Goal: Check status: Check status

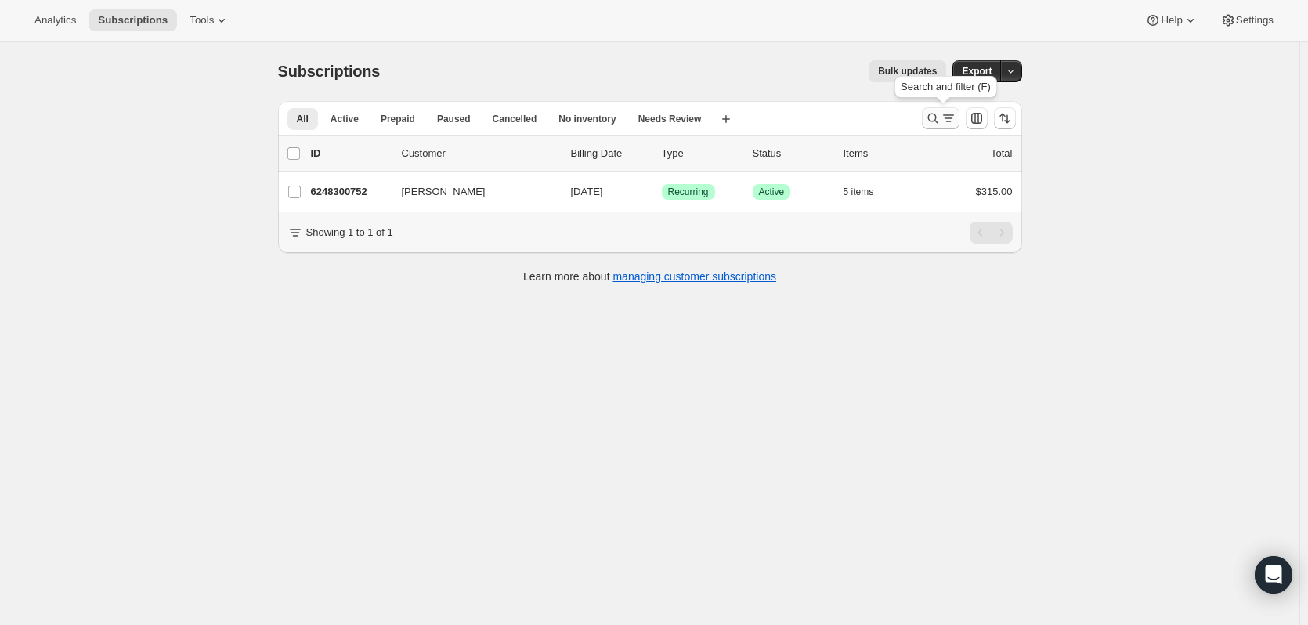
click at [941, 117] on icon "Search and filter results" at bounding box center [933, 118] width 16 height 16
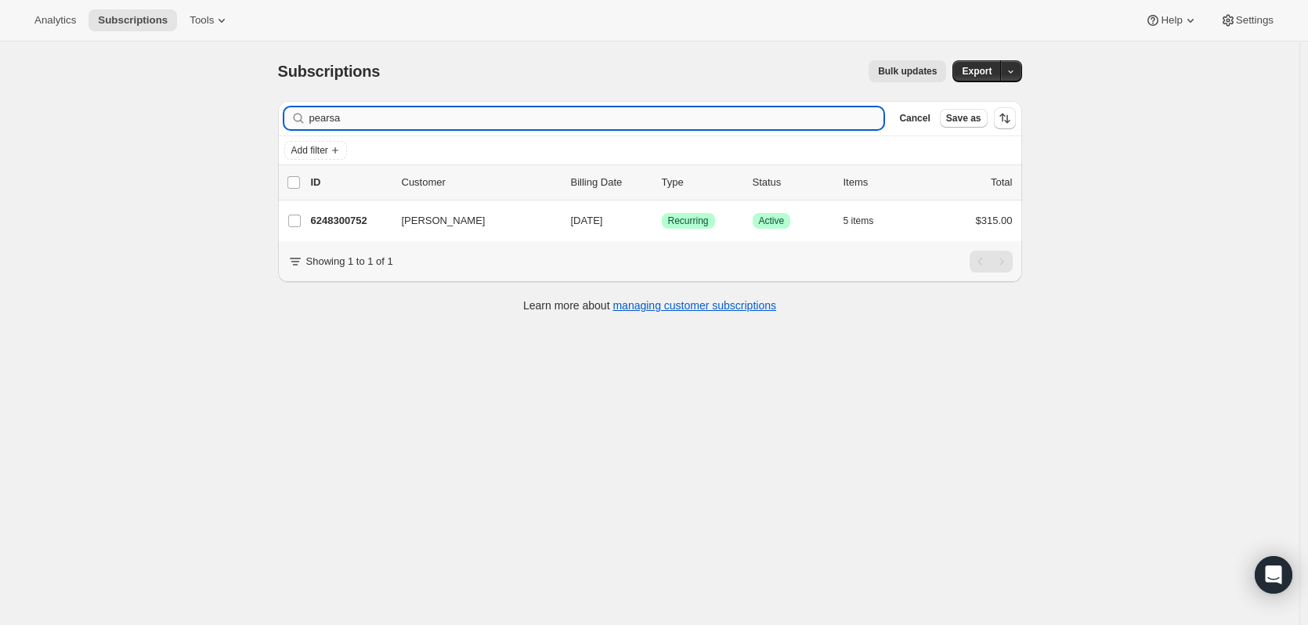
click at [684, 123] on input "pearsa" at bounding box center [596, 118] width 575 height 22
click at [684, 124] on input "pearsa" at bounding box center [596, 118] width 575 height 22
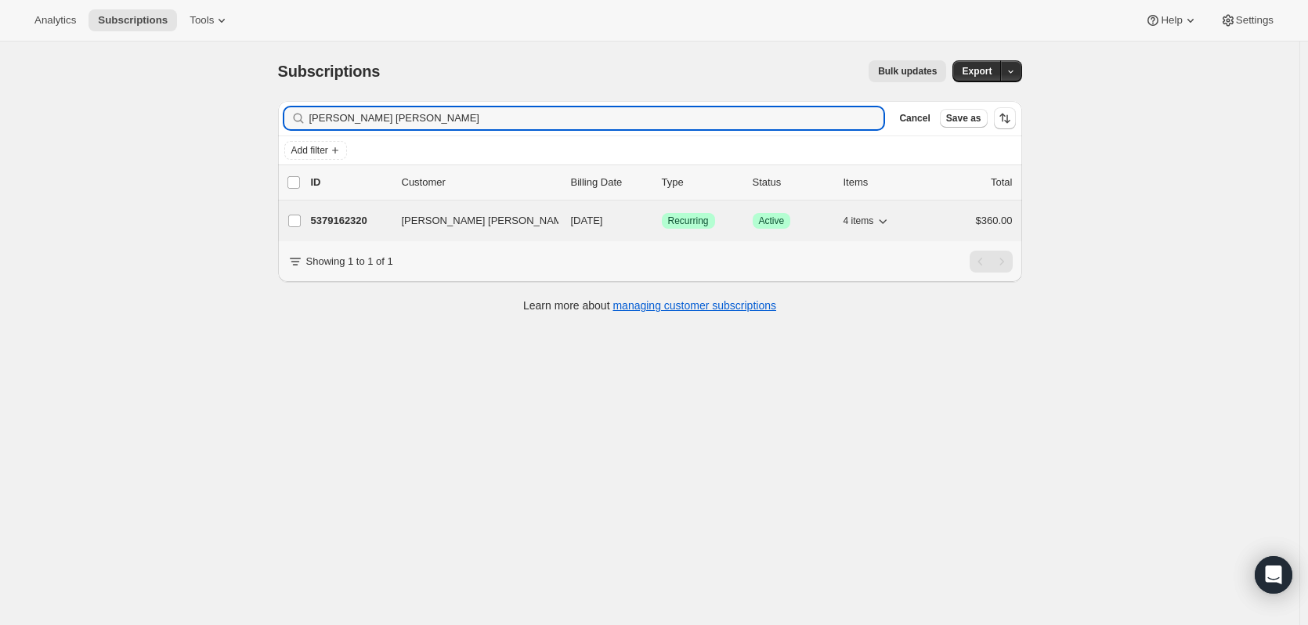
type input "[PERSON_NAME] [PERSON_NAME]"
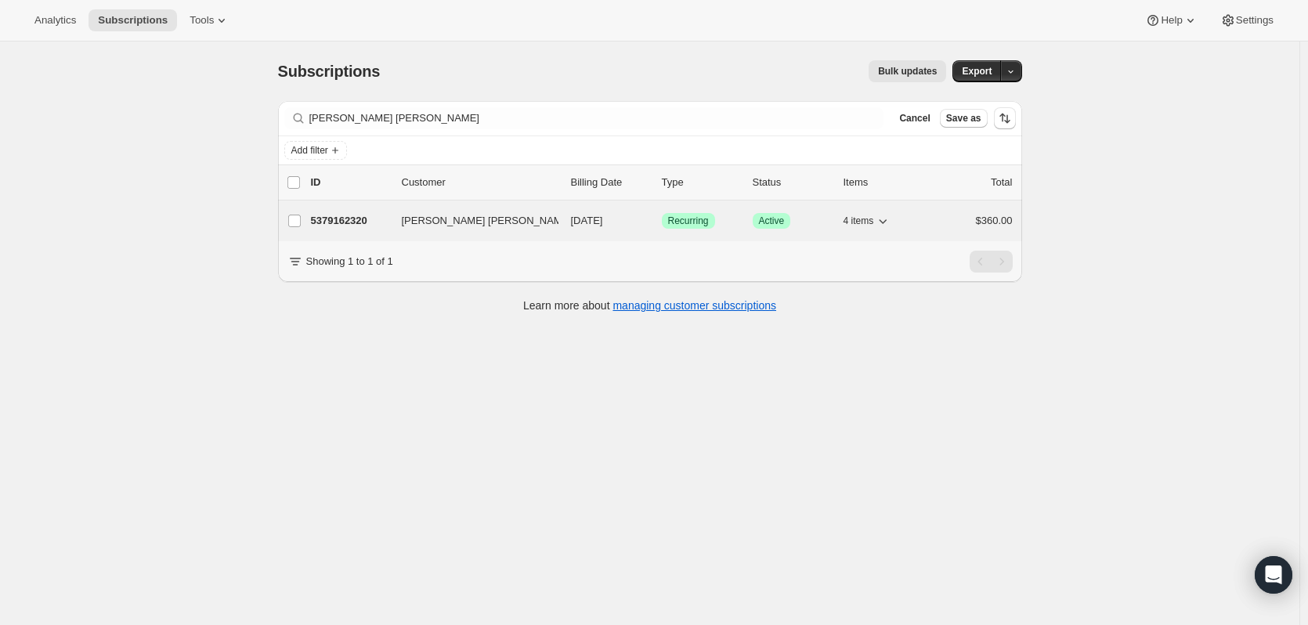
click at [318, 224] on p "5379162320" at bounding box center [350, 221] width 78 height 16
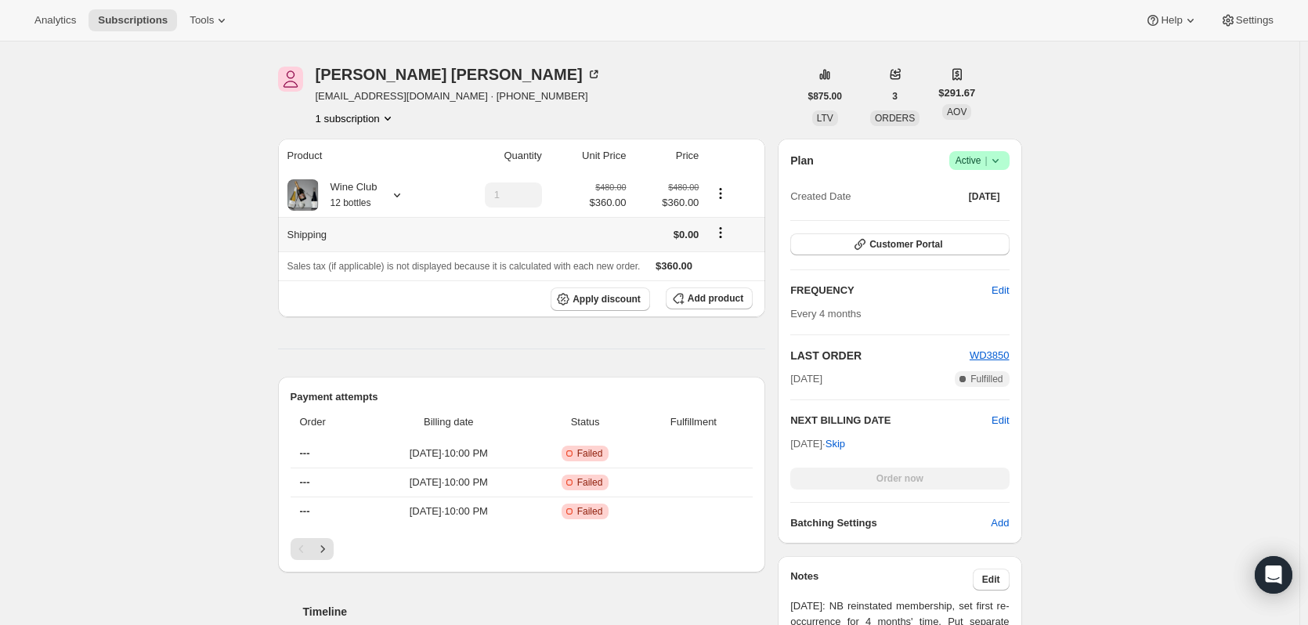
scroll to position [157, 0]
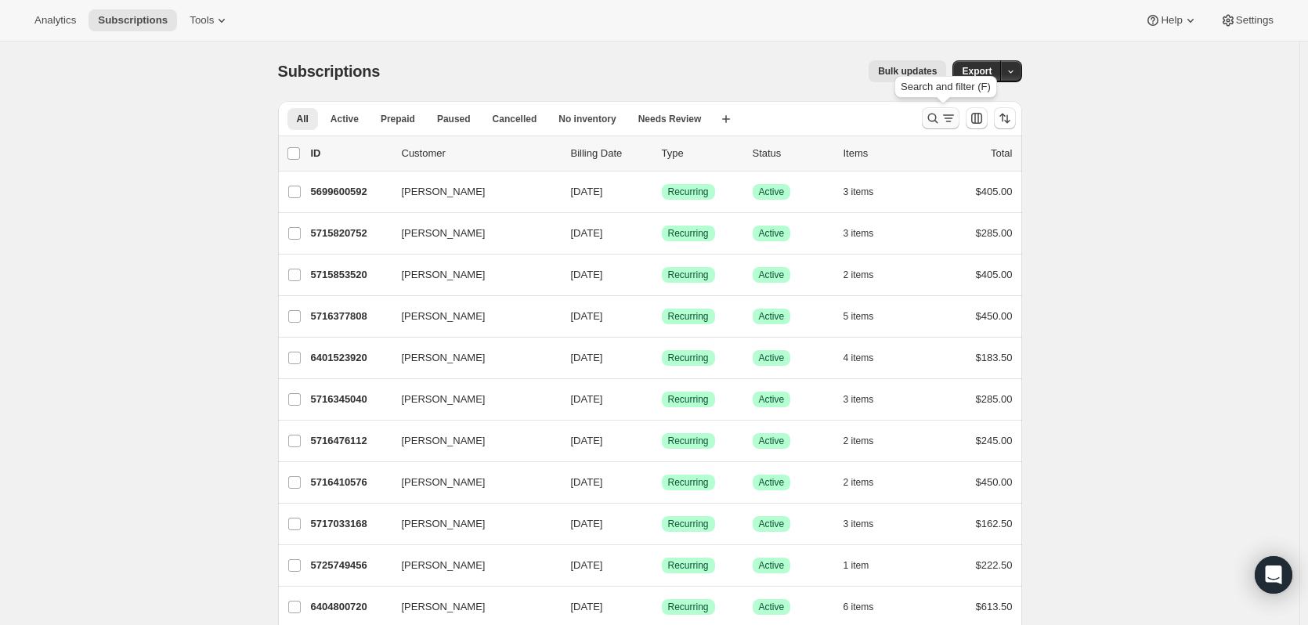
click at [938, 112] on icon "Search and filter results" at bounding box center [933, 118] width 16 height 16
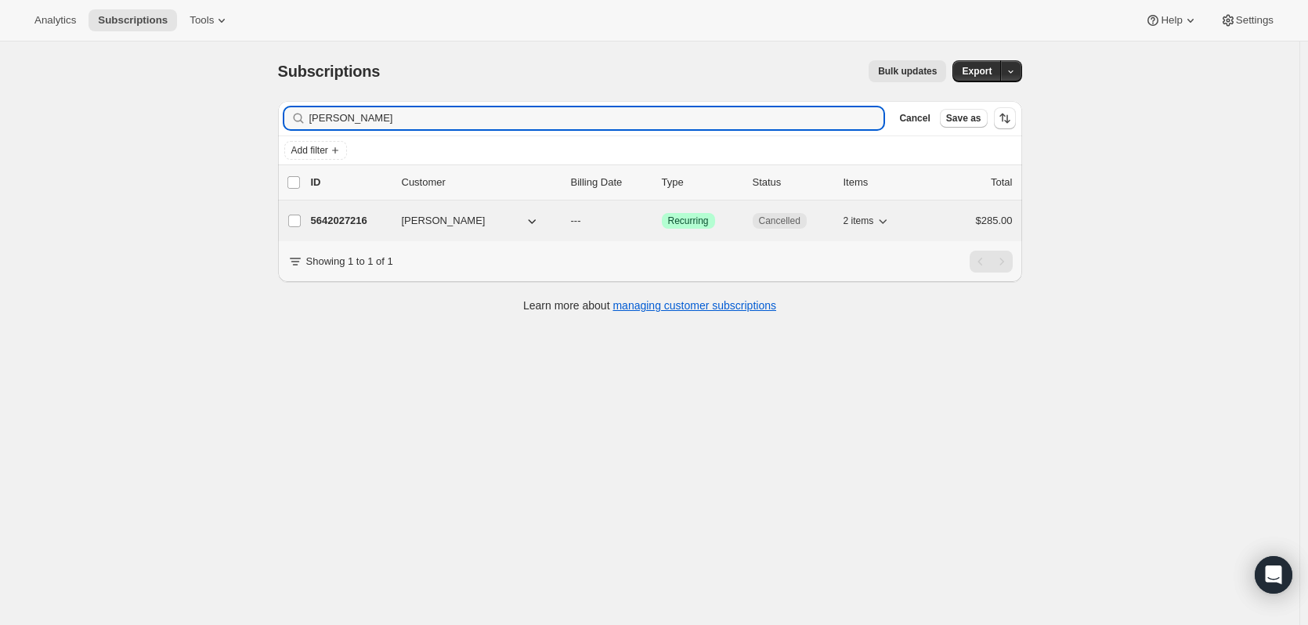
type input "sarah rig"
click at [337, 224] on p "5642027216" at bounding box center [350, 221] width 78 height 16
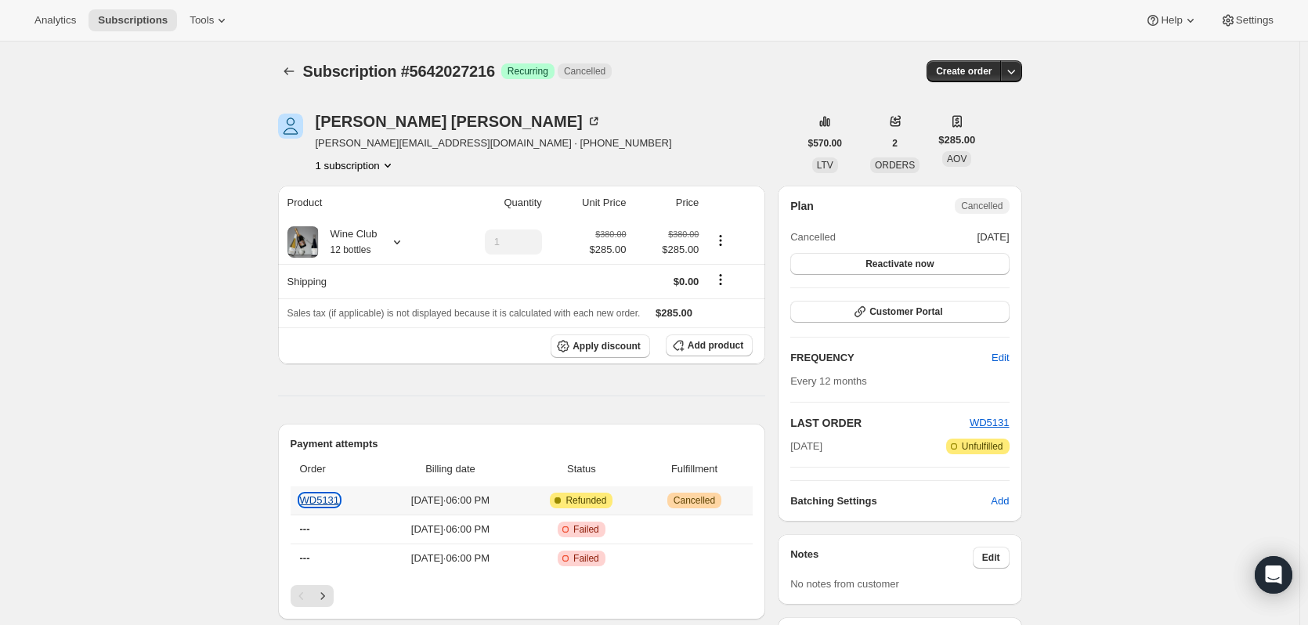
click at [327, 504] on link "WD5131" at bounding box center [320, 500] width 40 height 12
